Goal: Task Accomplishment & Management: Manage account settings

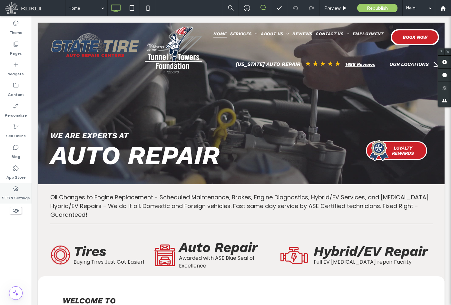
click at [11, 189] on div "SEO & Settings" at bounding box center [16, 193] width 32 height 21
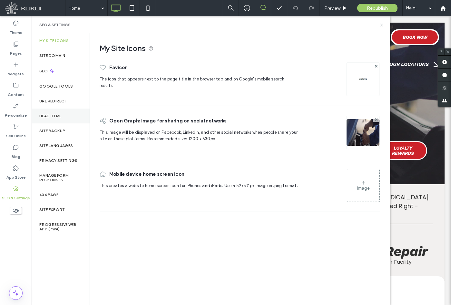
click at [65, 111] on div "Head HTML" at bounding box center [61, 115] width 58 height 15
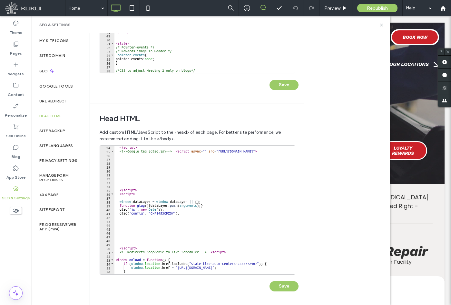
scroll to position [89, 0]
type textarea "**********"
click at [185, 260] on div "</ script > <!-- Google tag (gtag.js) --> < script async = "" src = "[URL][DOMA…" at bounding box center [244, 210] width 258 height 131
click at [192, 218] on div "</ script > <!-- Google tag (gtag.js) --> < script async = "" src = "[URL][DOMA…" at bounding box center [244, 210] width 258 height 131
click at [194, 214] on div "</ script > <!-- Google tag (gtag.js) --> < script async = "" src = "[URL][DOMA…" at bounding box center [244, 210] width 258 height 131
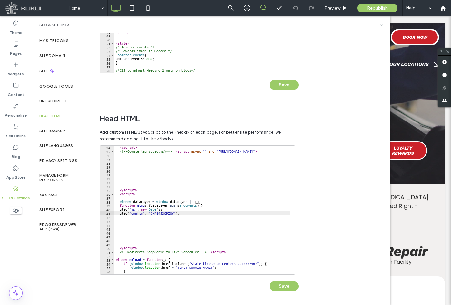
paste textarea "**********"
type textarea "**********"
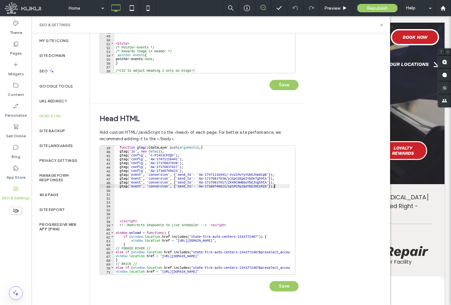
scroll to position [147, 0]
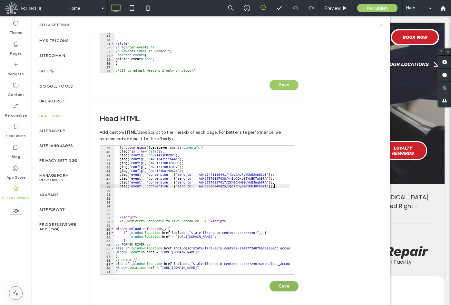
click at [281, 283] on button "Save" at bounding box center [284, 286] width 29 height 10
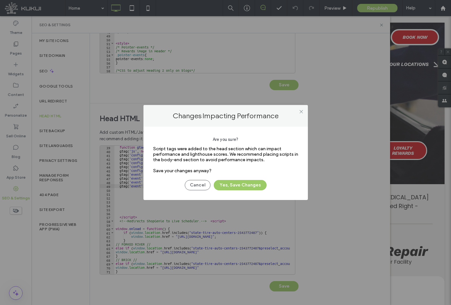
click at [232, 179] on div "Cancel Yes, Save Changes" at bounding box center [225, 181] width 145 height 17
click at [260, 182] on button "Yes, Save Changes" at bounding box center [240, 185] width 53 height 10
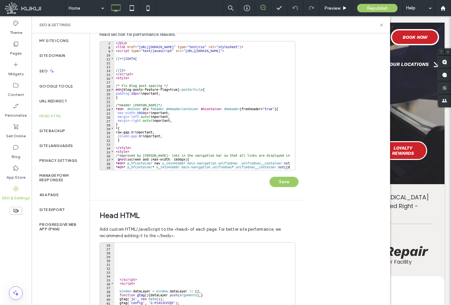
scroll to position [0, 0]
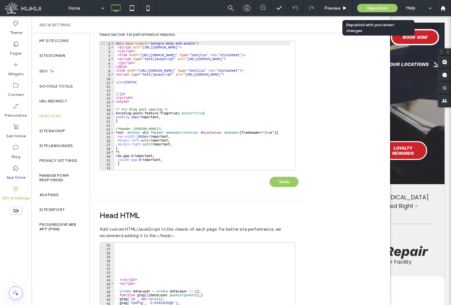
click at [371, 6] on span "Republish" at bounding box center [377, 7] width 21 height 5
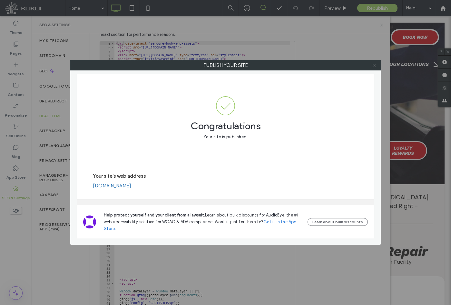
click at [375, 65] on icon at bounding box center [374, 65] width 5 height 5
